Goal: Task Accomplishment & Management: Manage account settings

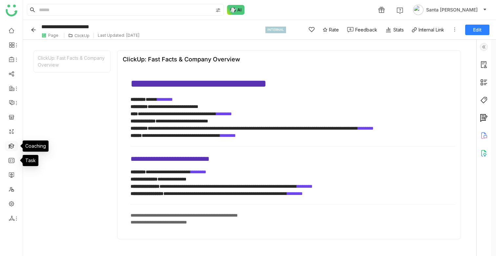
click at [11, 145] on link at bounding box center [12, 146] width 6 height 6
click at [12, 145] on link at bounding box center [12, 146] width 6 height 6
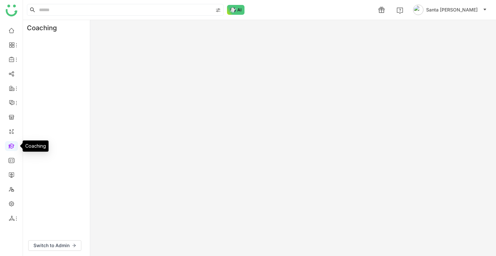
click at [12, 145] on link at bounding box center [12, 146] width 6 height 6
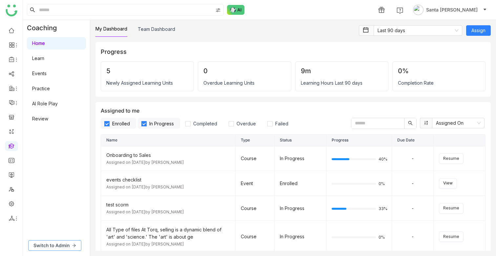
click at [62, 250] on button "Switch to Admin" at bounding box center [54, 245] width 53 height 11
click at [44, 150] on link "Settings" at bounding box center [40, 149] width 17 height 6
click at [44, 147] on link "Settings" at bounding box center [40, 149] width 17 height 6
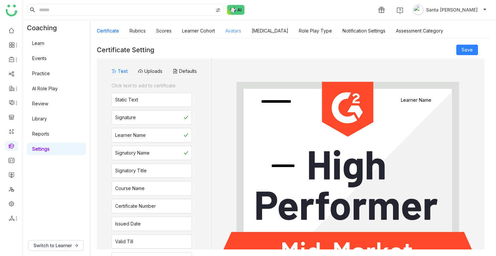
click at [235, 31] on link "Avatars" at bounding box center [233, 31] width 16 height 6
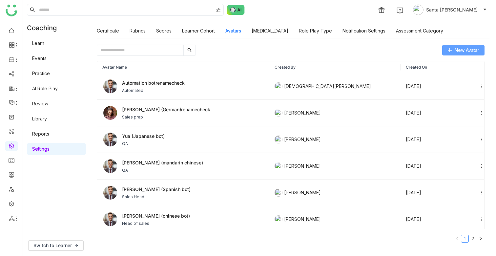
click at [460, 51] on span "New Avatar" at bounding box center [467, 50] width 25 height 7
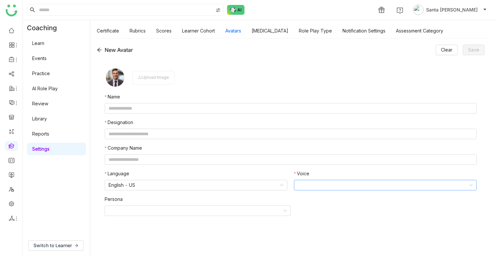
click at [320, 186] on input at bounding box center [383, 185] width 170 height 10
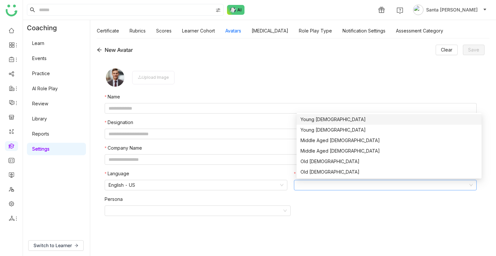
click at [261, 226] on form "Upload Image Name Designation Company Name Language English - [GEOGRAPHIC_DATA]…" at bounding box center [291, 154] width 372 height 175
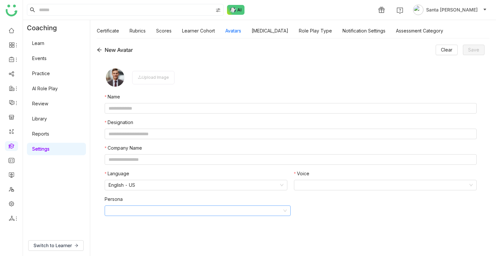
click at [281, 211] on input at bounding box center [196, 211] width 174 height 10
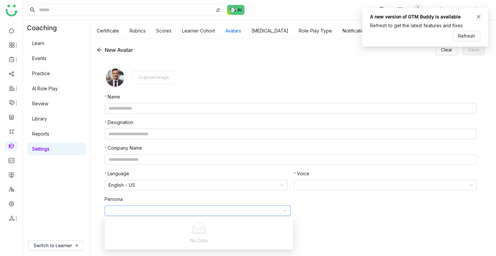
click at [478, 17] on icon at bounding box center [478, 16] width 5 height 5
